Goal: Navigation & Orientation: Find specific page/section

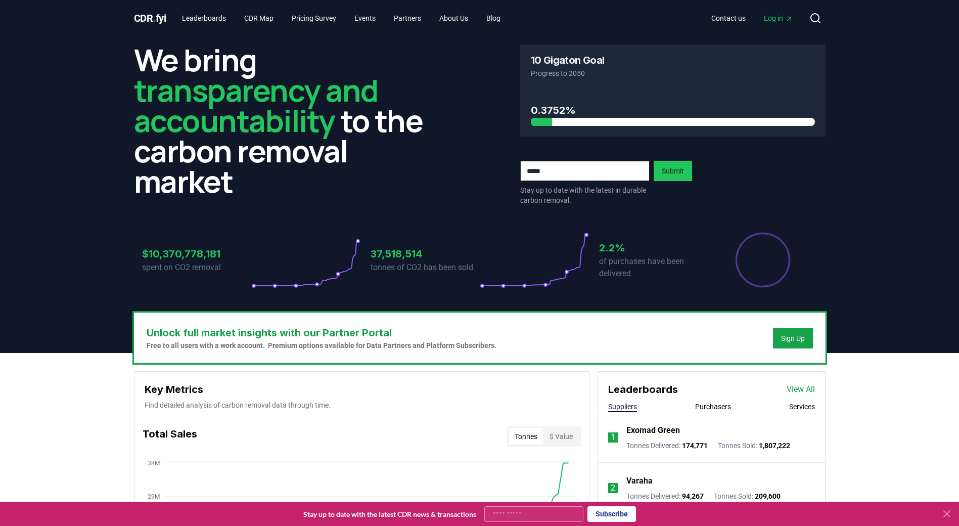
click at [947, 511] on icon at bounding box center [946, 513] width 12 height 12
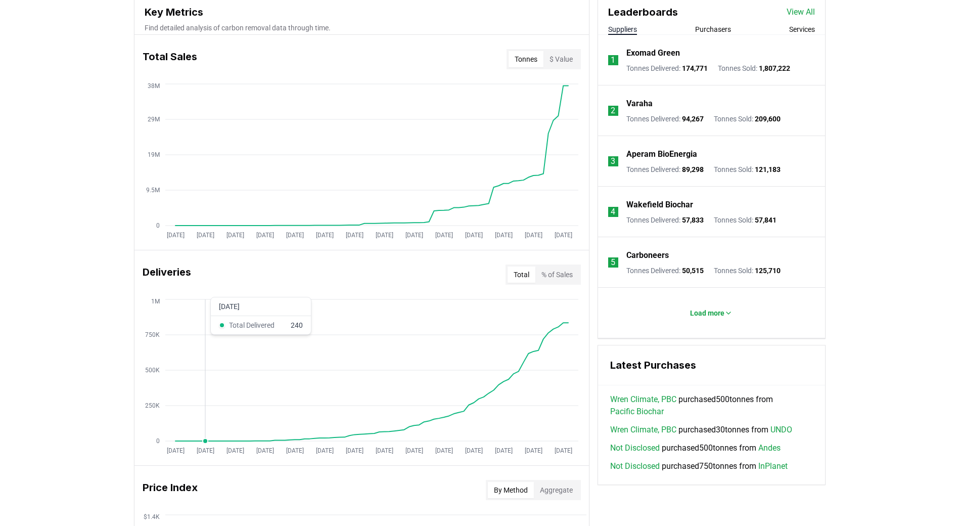
scroll to position [354, 0]
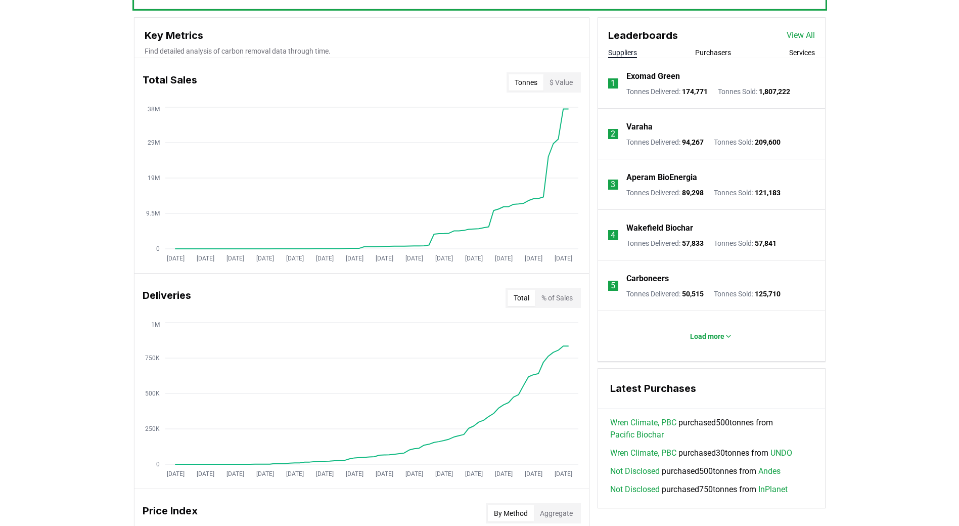
click at [562, 302] on button "% of Sales" at bounding box center [556, 298] width 43 height 16
click at [510, 301] on button "Total" at bounding box center [521, 298] width 28 height 16
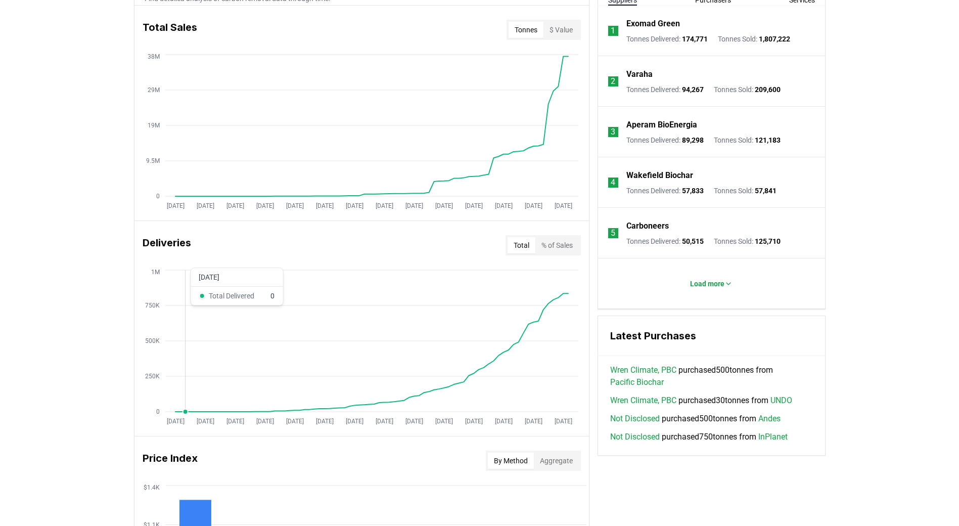
scroll to position [455, 0]
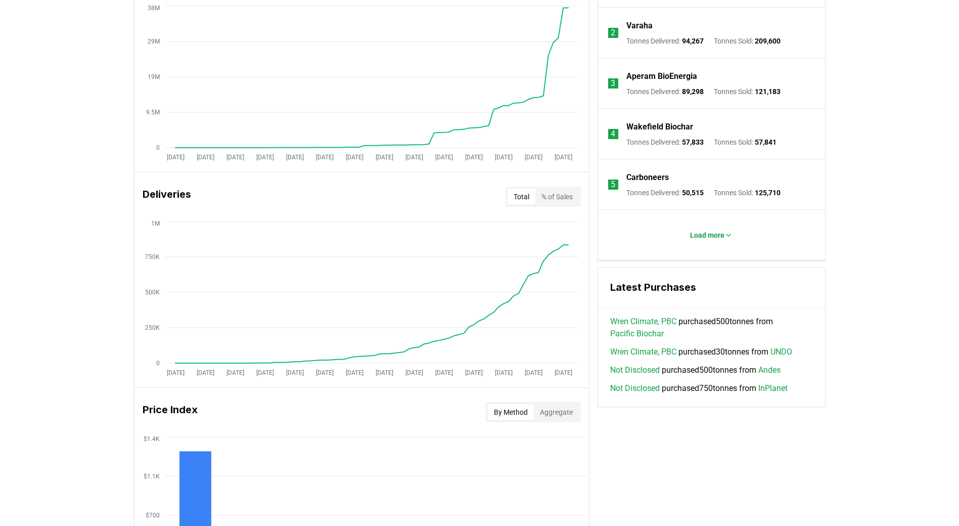
drag, startPoint x: 204, startPoint y: 191, endPoint x: 188, endPoint y: 195, distance: 16.2
click at [188, 195] on h3 "Deliveries" at bounding box center [167, 196] width 49 height 20
click at [904, 334] on div "Unlock full market insights with our Partner Portal Free to all users with a wo…" at bounding box center [479, 297] width 959 height 799
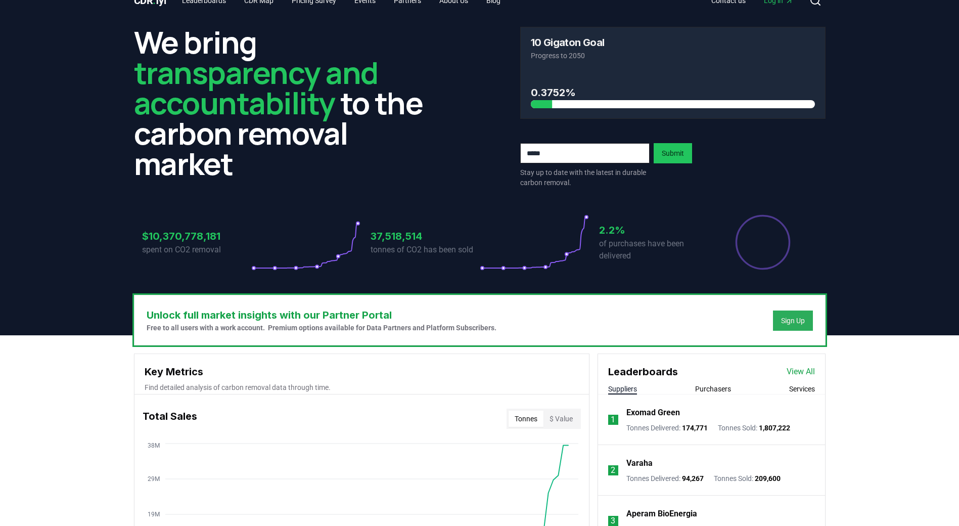
scroll to position [0, 0]
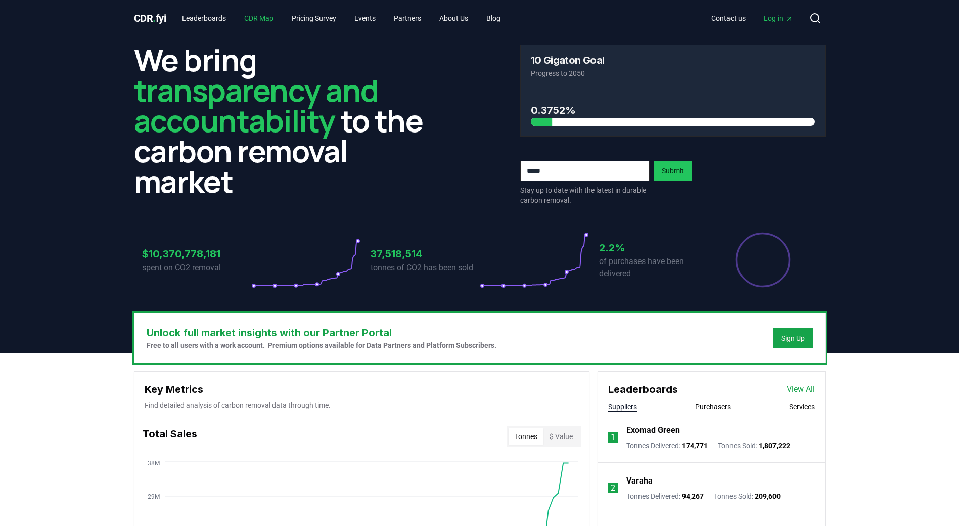
click at [264, 13] on link "CDR Map" at bounding box center [258, 18] width 45 height 18
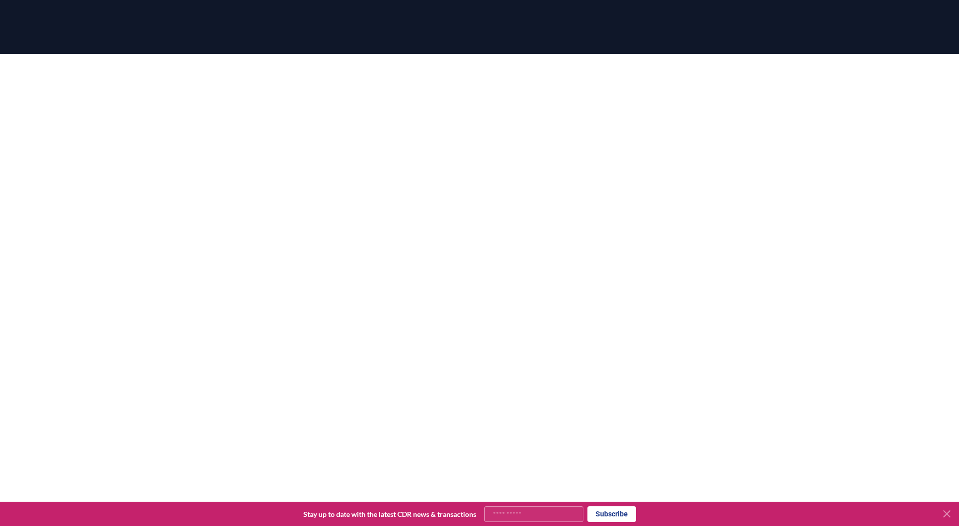
scroll to position [95, 0]
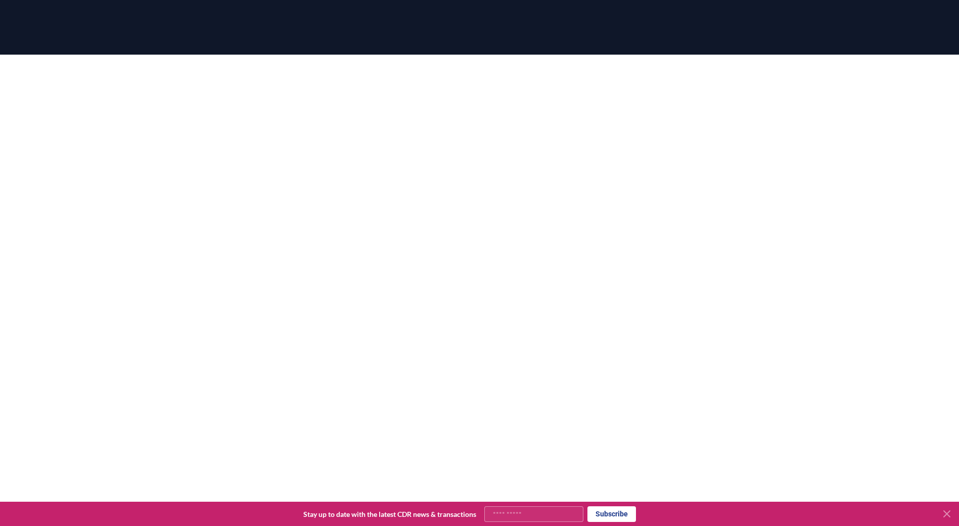
click at [948, 511] on icon at bounding box center [946, 513] width 12 height 12
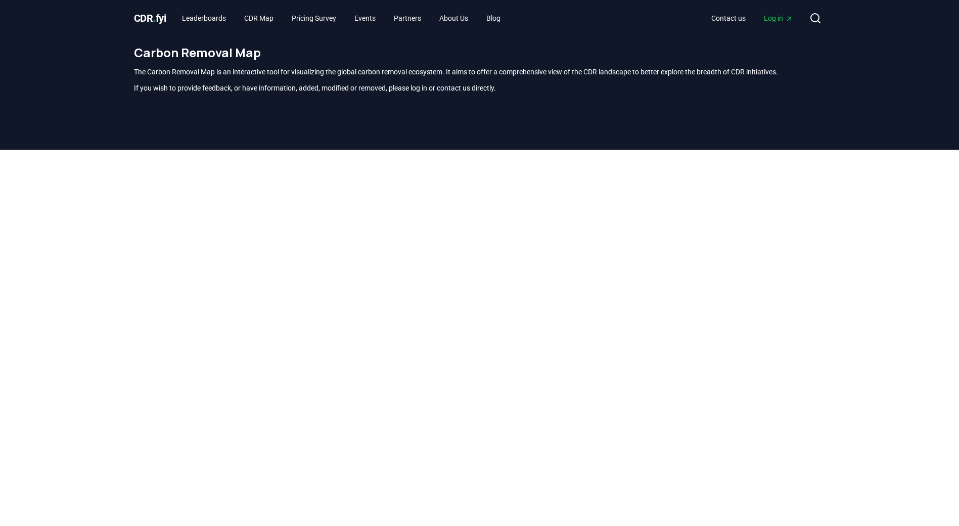
scroll to position [51, 0]
